Goal: Transaction & Acquisition: Purchase product/service

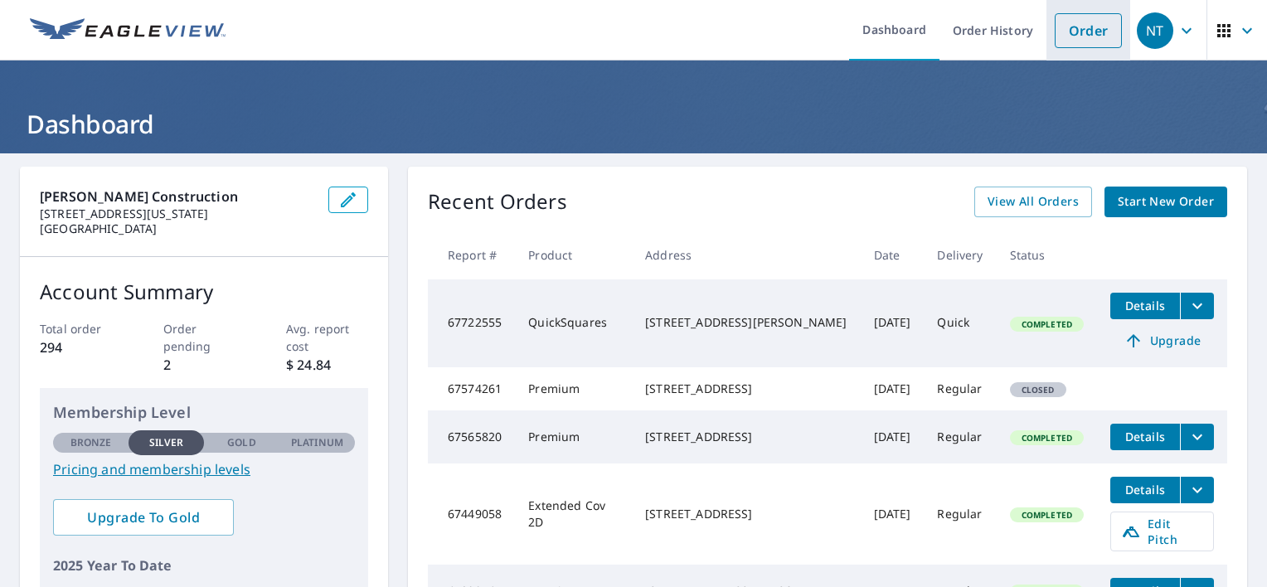
click at [1075, 39] on link "Order" at bounding box center [1088, 30] width 67 height 35
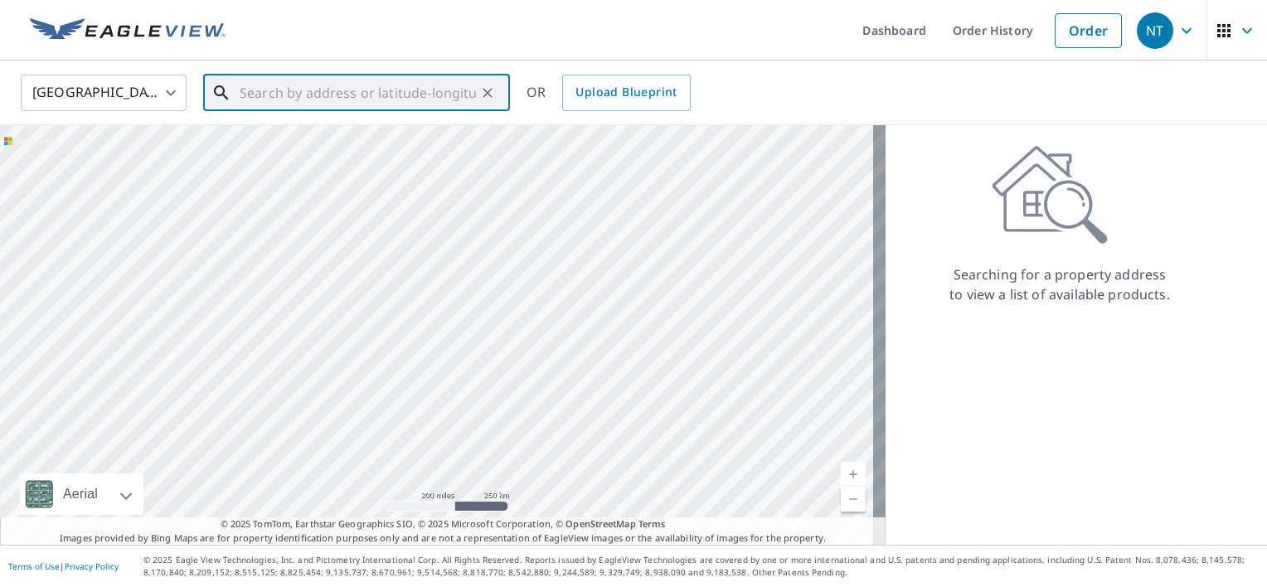
click at [421, 90] on input "text" at bounding box center [358, 93] width 236 height 46
paste input "[STREET_ADDRESS][PERSON_NAME]"
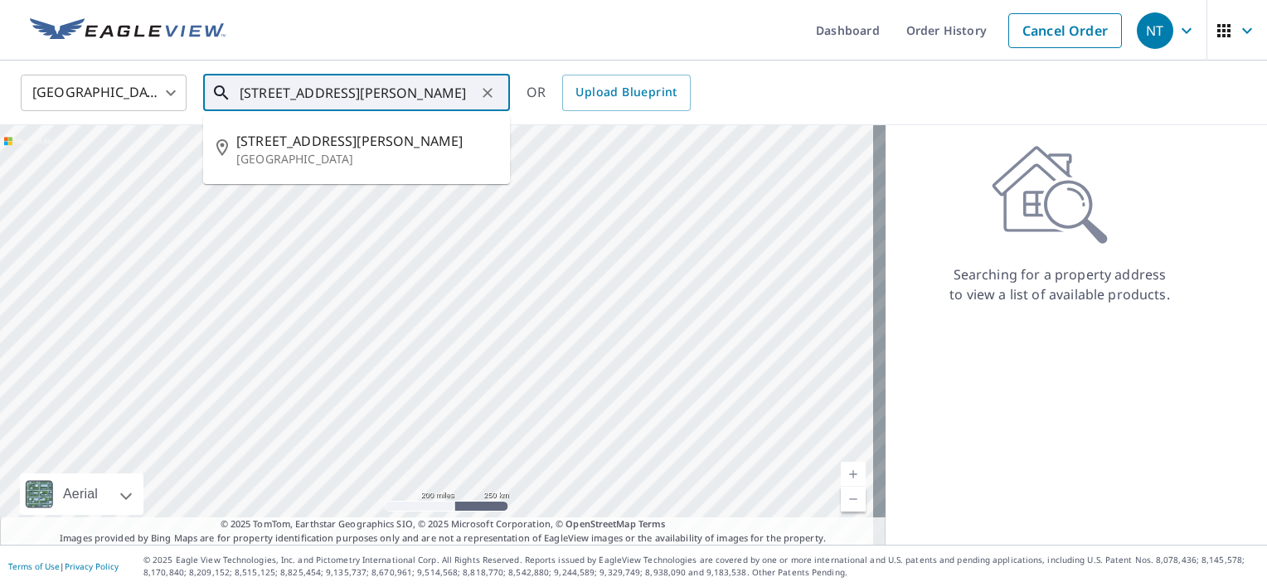
type input "[STREET_ADDRESS][PERSON_NAME]"
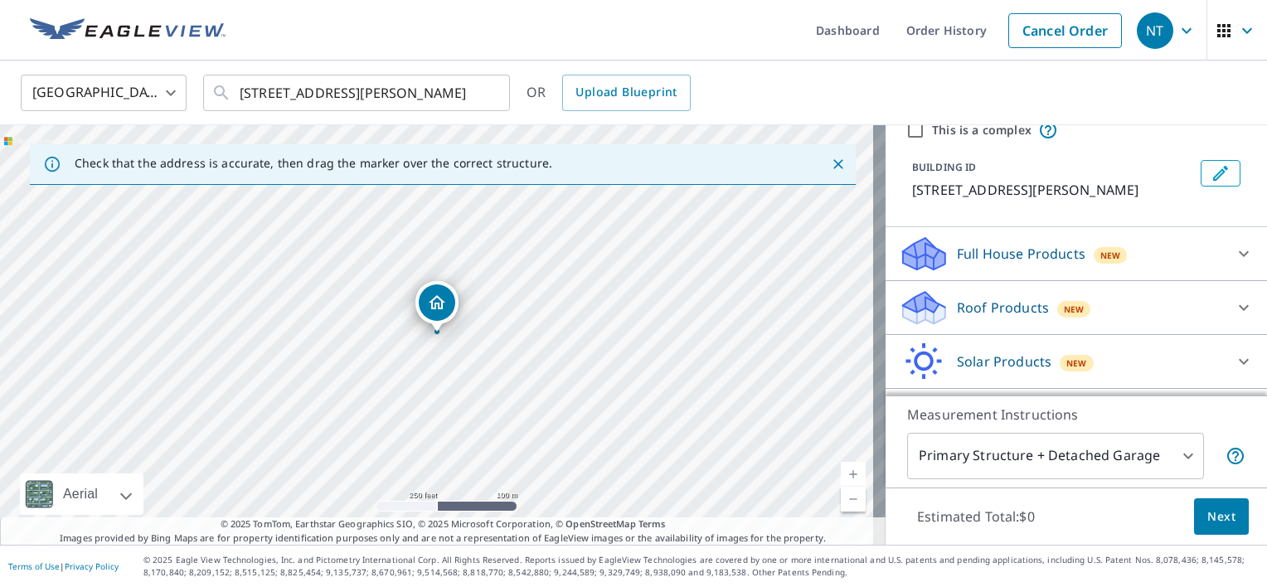
scroll to position [72, 0]
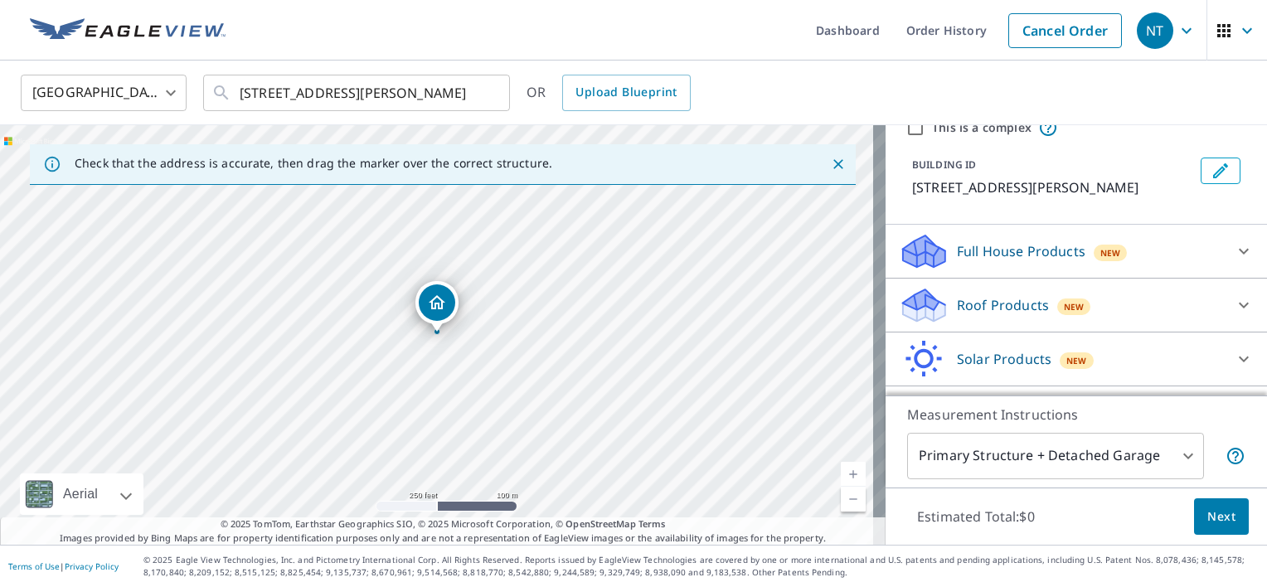
click at [972, 302] on p "Roof Products" at bounding box center [1003, 305] width 92 height 20
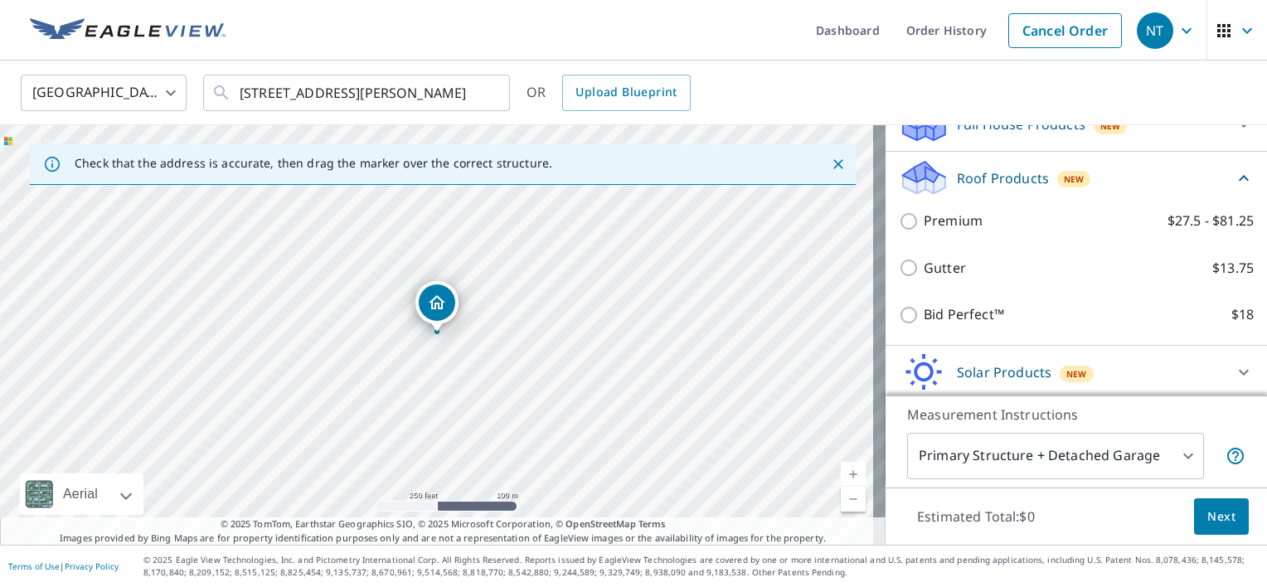
scroll to position [204, 0]
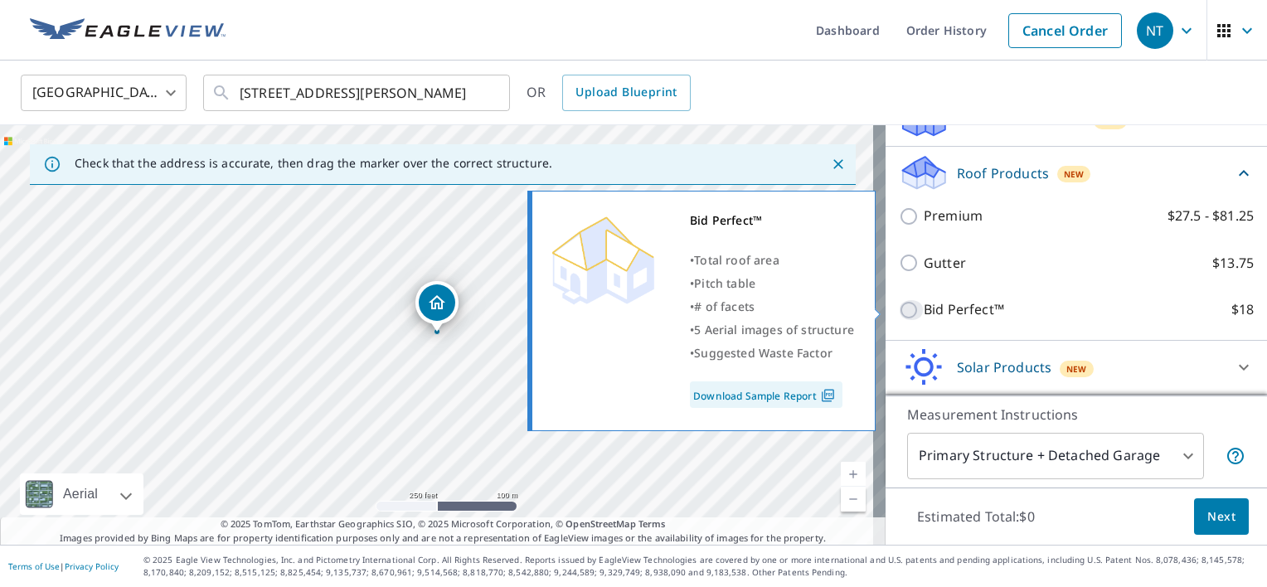
click at [899, 308] on input "Bid Perfect™ $18" at bounding box center [911, 310] width 25 height 20
checkbox input "true"
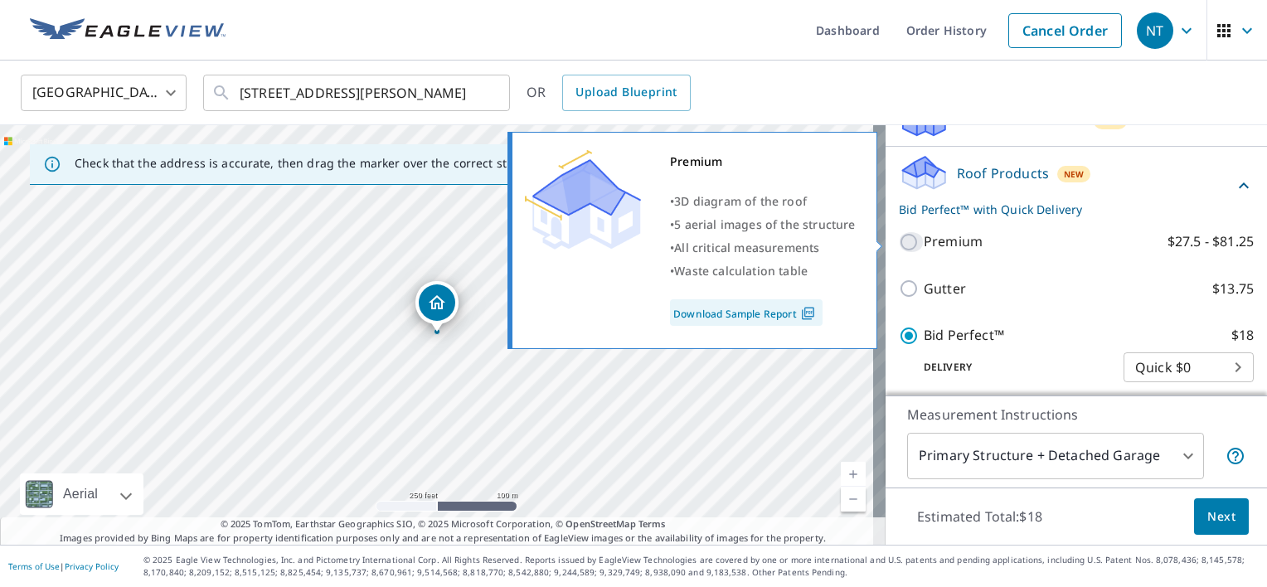
click at [899, 238] on input "Premium $27.5 - $81.25" at bounding box center [911, 242] width 25 height 20
checkbox input "true"
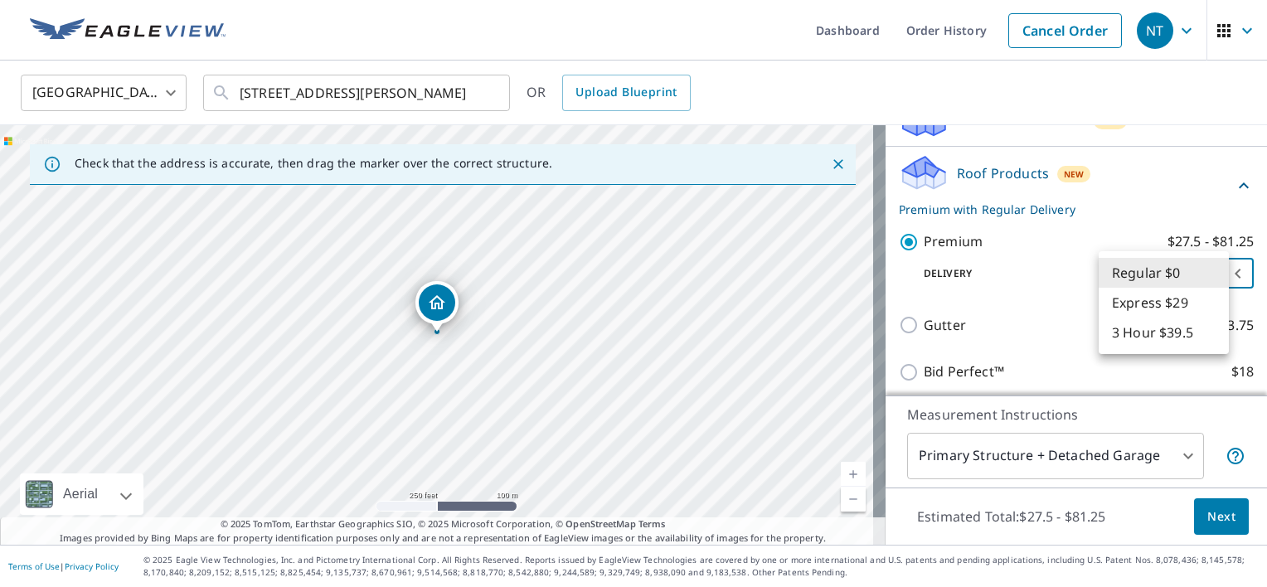
click at [1204, 280] on body "NT NT Dashboard Order History Cancel Order NT [GEOGRAPHIC_DATA] [GEOGRAPHIC_DAT…" at bounding box center [633, 293] width 1267 height 587
click at [1204, 280] on li "Regular $0" at bounding box center [1164, 273] width 130 height 30
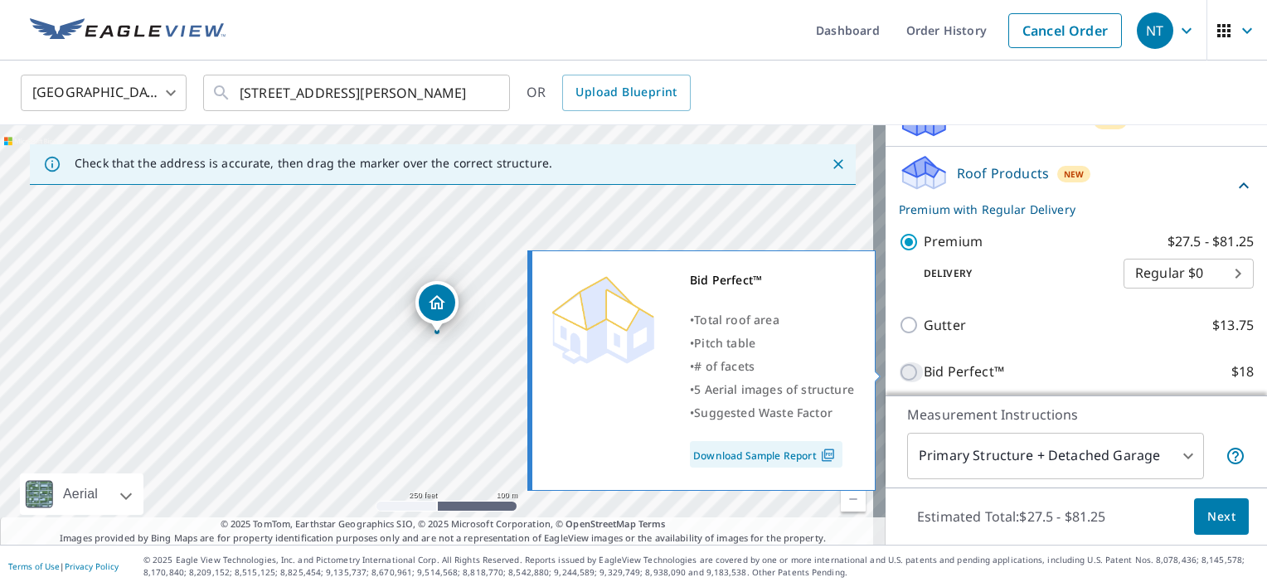
click at [900, 373] on input "Bid Perfect™ $18" at bounding box center [911, 372] width 25 height 20
checkbox input "true"
checkbox input "false"
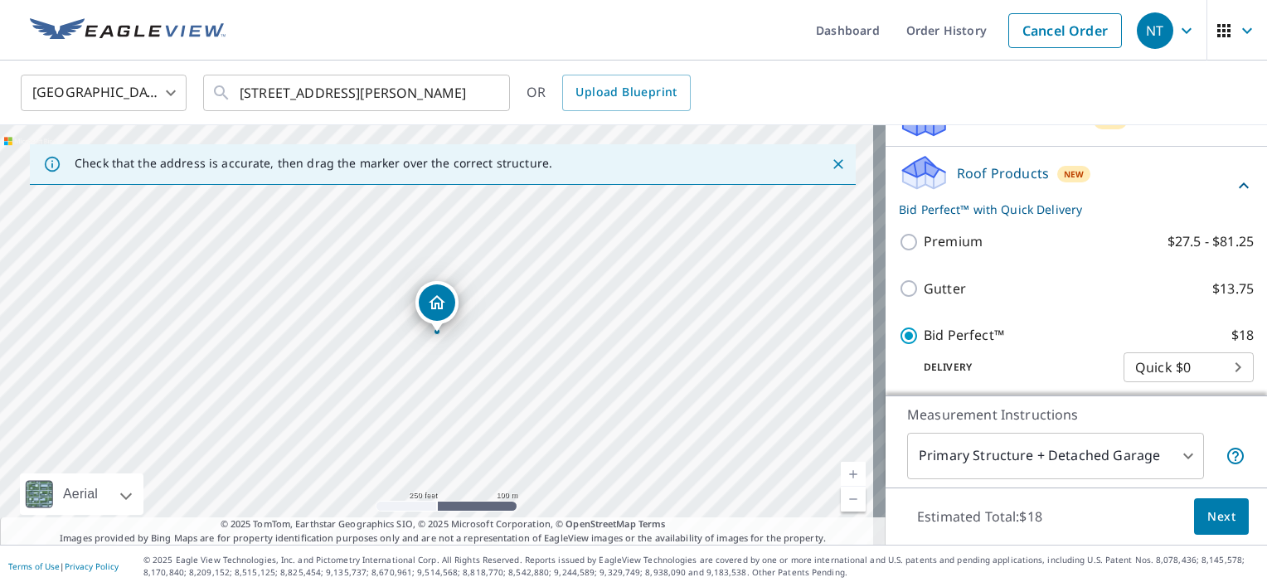
click at [1202, 364] on body "NT NT Dashboard Order History Cancel Order NT [GEOGRAPHIC_DATA] [GEOGRAPHIC_DAT…" at bounding box center [633, 293] width 1267 height 587
click at [1202, 364] on li "Quick $0" at bounding box center [1164, 367] width 130 height 30
click at [1202, 364] on body "NT NT Dashboard Order History Cancel Order NT [GEOGRAPHIC_DATA] [GEOGRAPHIC_DAT…" at bounding box center [633, 293] width 1267 height 587
click at [1202, 364] on li "Quick $0" at bounding box center [1164, 367] width 130 height 30
click at [1207, 518] on span "Next" at bounding box center [1221, 517] width 28 height 21
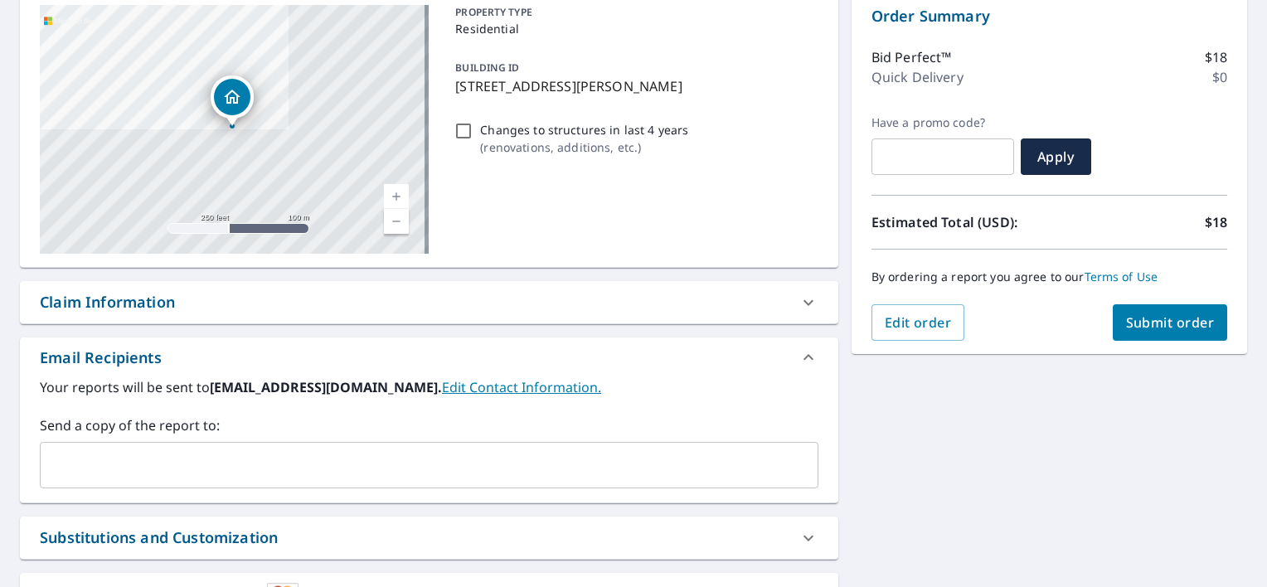
scroll to position [176, 0]
click at [338, 445] on div "​" at bounding box center [429, 464] width 779 height 46
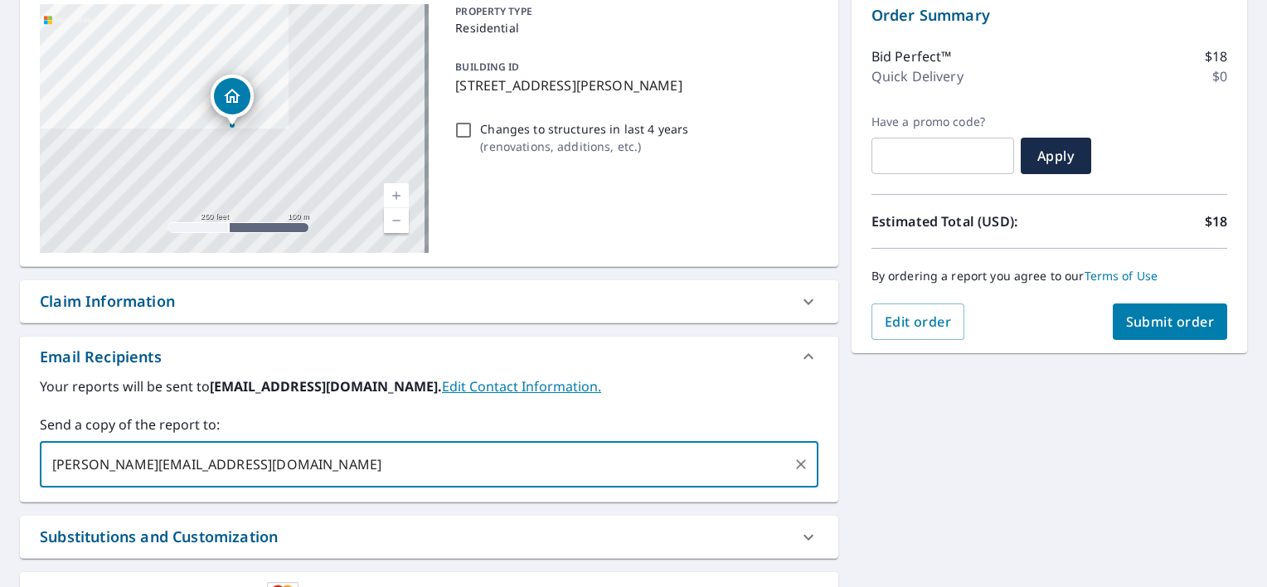
type input "[PERSON_NAME][EMAIL_ADDRESS][DOMAIN_NAME]"
click at [1132, 328] on span "Submit order" at bounding box center [1170, 322] width 89 height 18
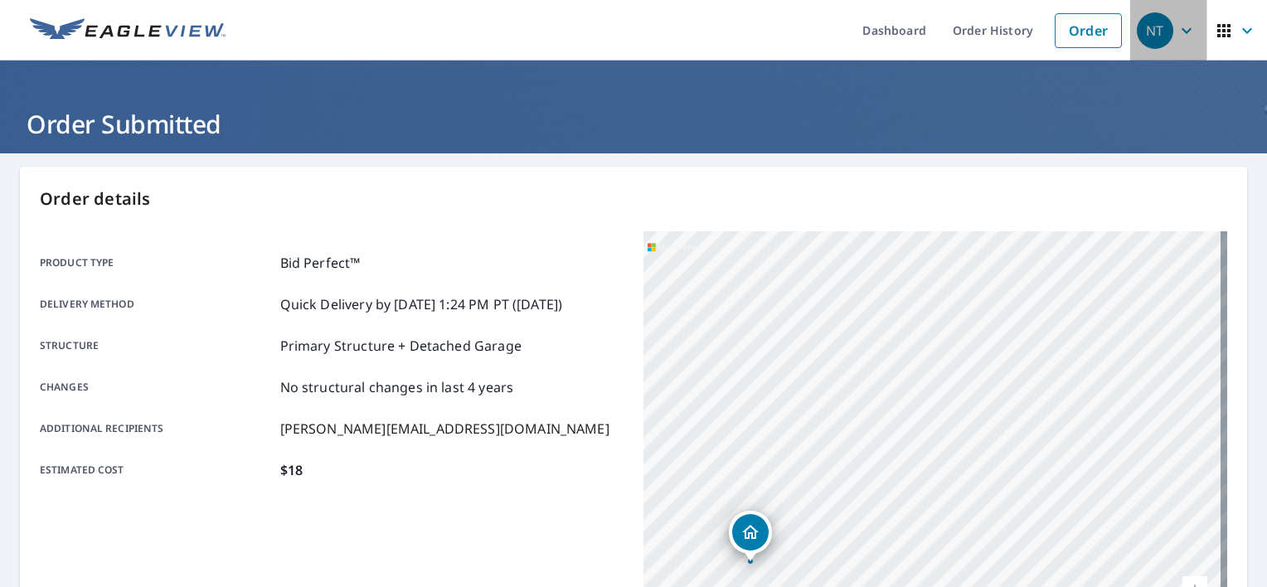
click at [1177, 22] on icon "button" at bounding box center [1187, 31] width 20 height 20
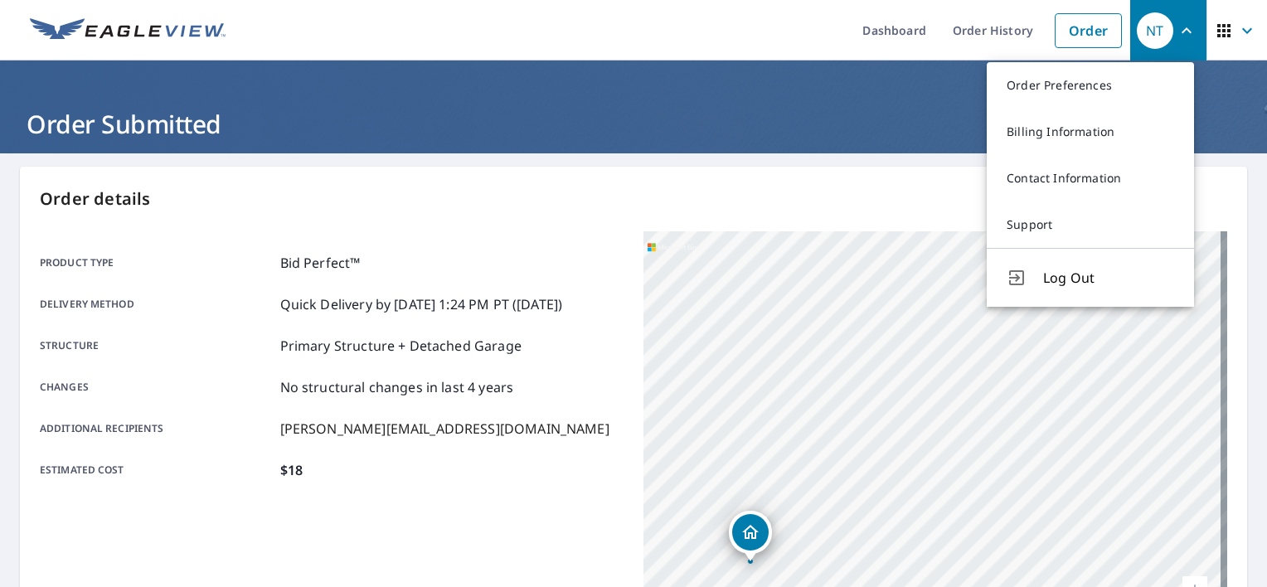
click at [1177, 22] on icon "button" at bounding box center [1187, 31] width 20 height 20
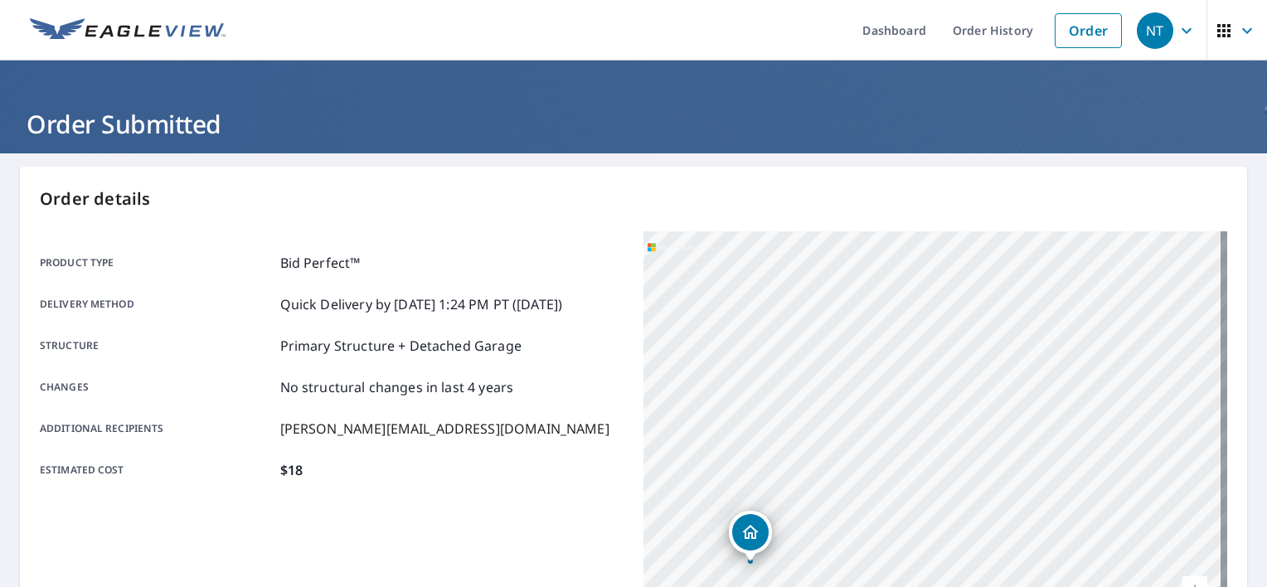
click at [1242, 32] on icon "button" at bounding box center [1247, 30] width 10 height 6
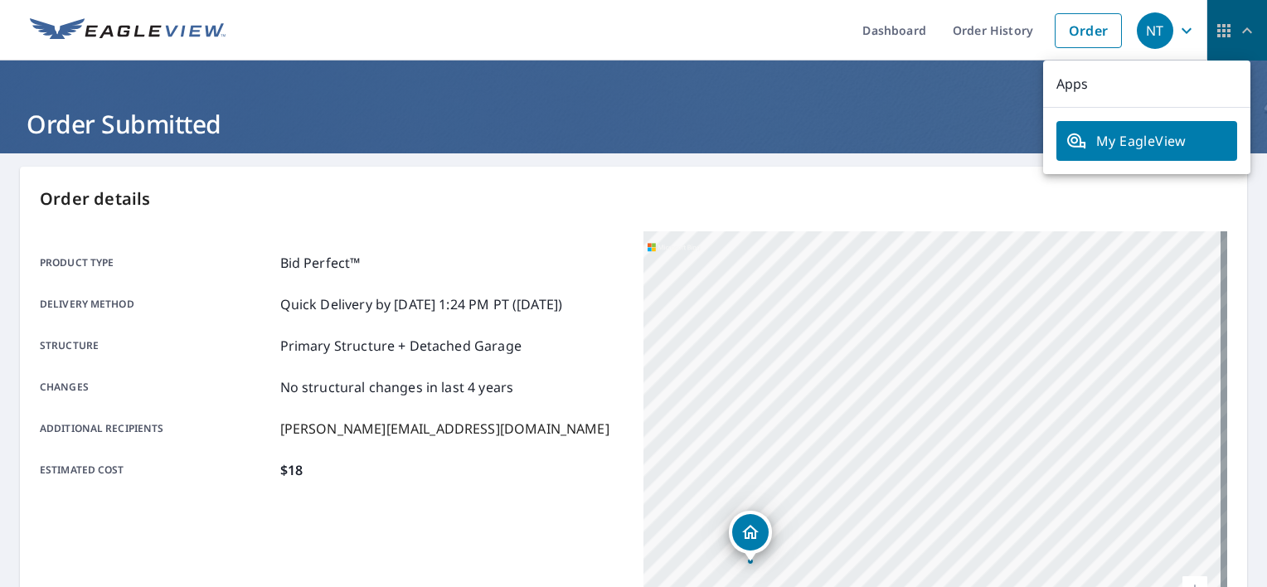
click at [1237, 32] on icon "button" at bounding box center [1247, 31] width 20 height 20
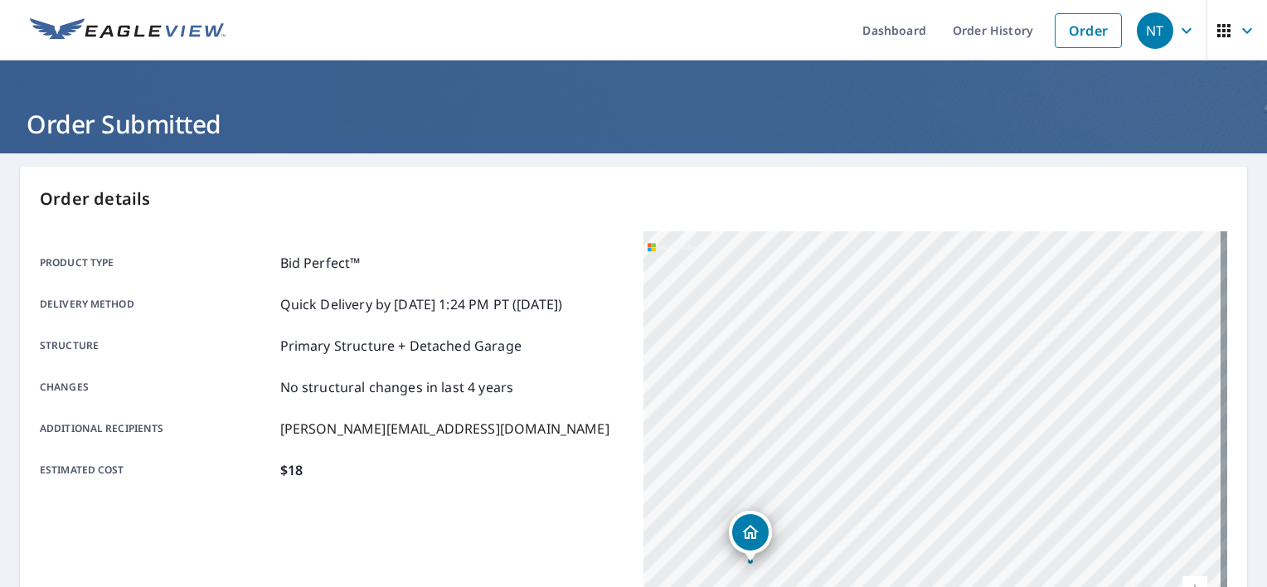
click at [1177, 31] on icon "button" at bounding box center [1187, 31] width 20 height 20
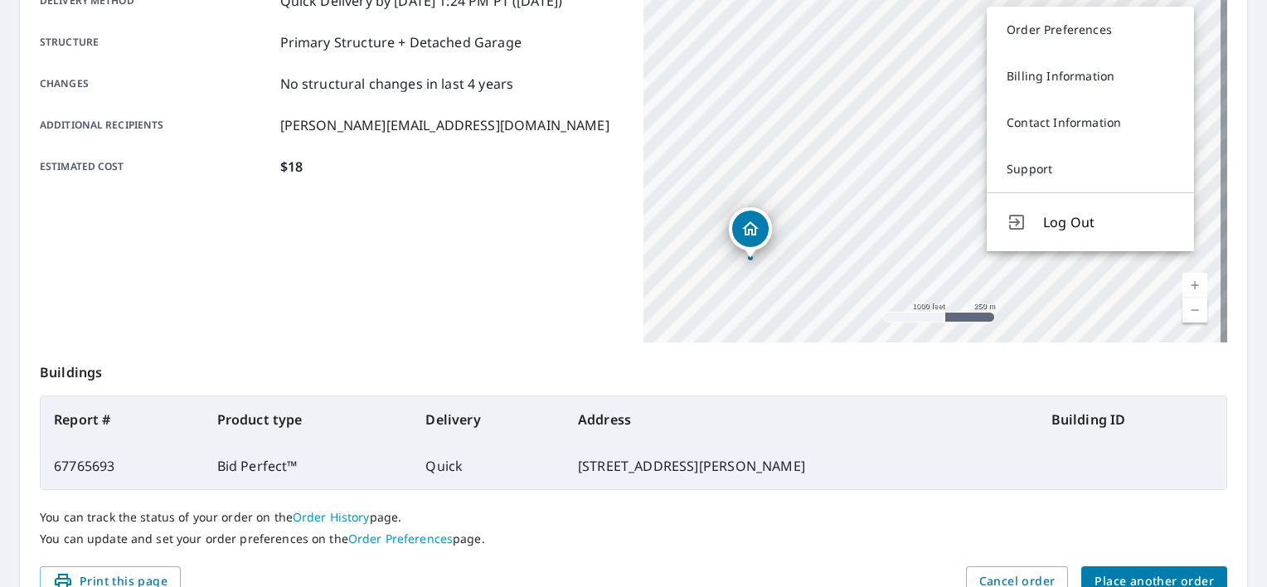
scroll to position [304, 0]
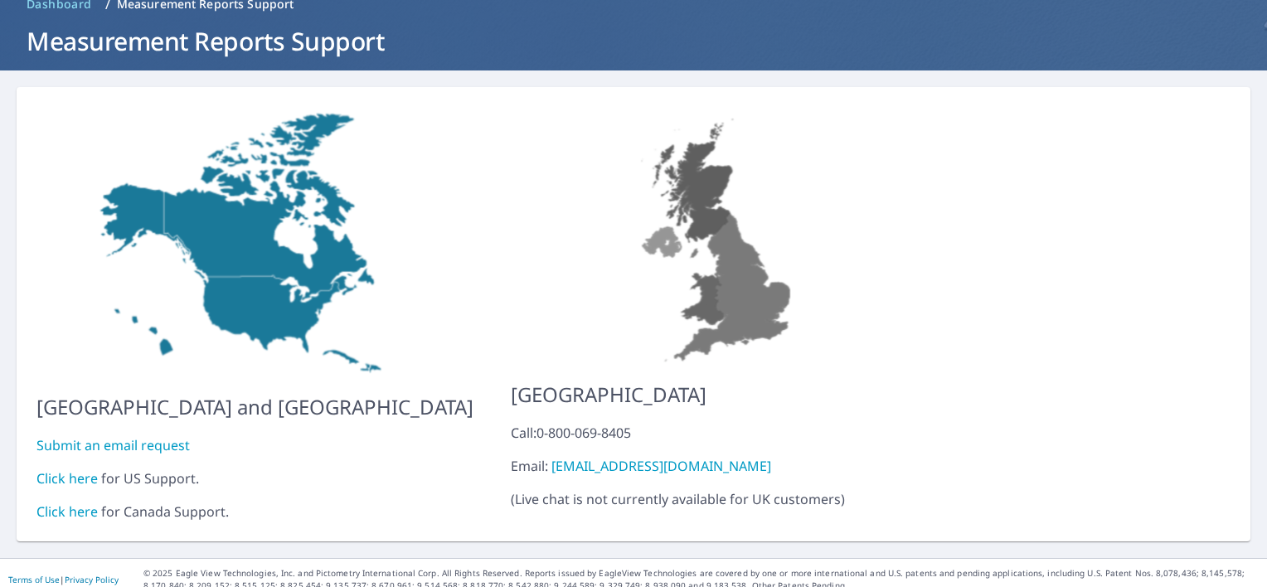
scroll to position [83, 0]
click at [76, 469] on link "Click here" at bounding box center [66, 478] width 61 height 18
